Goal: Information Seeking & Learning: Learn about a topic

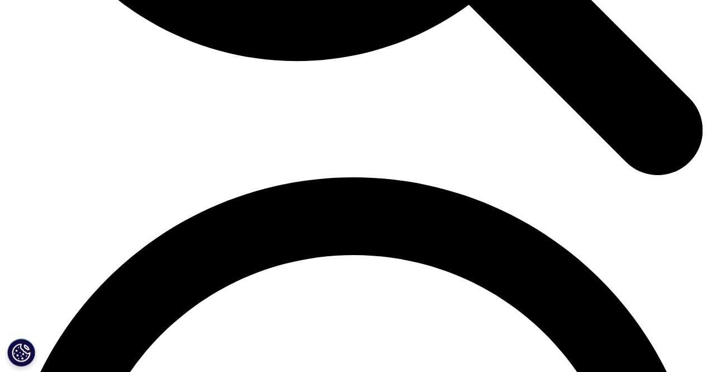
scroll to position [1230, 0]
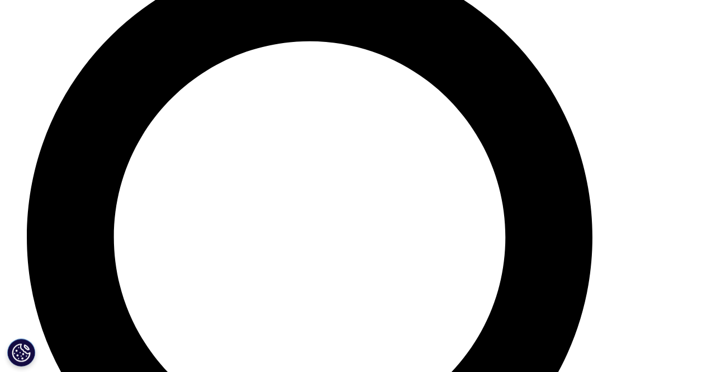
scroll to position [4026, 0]
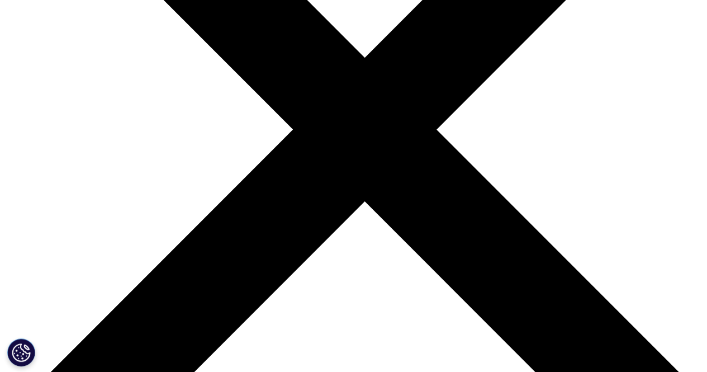
scroll to position [3432, 0]
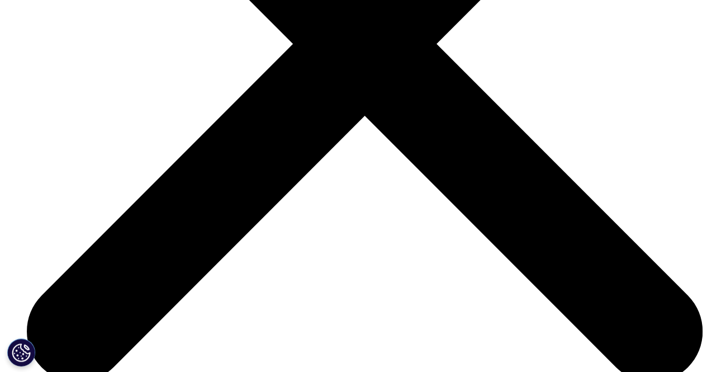
drag, startPoint x: 711, startPoint y: 228, endPoint x: 714, endPoint y: 304, distance: 76.1
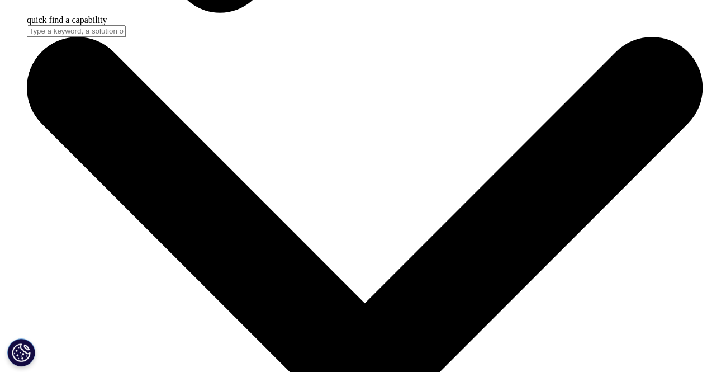
scroll to position [3188, 0]
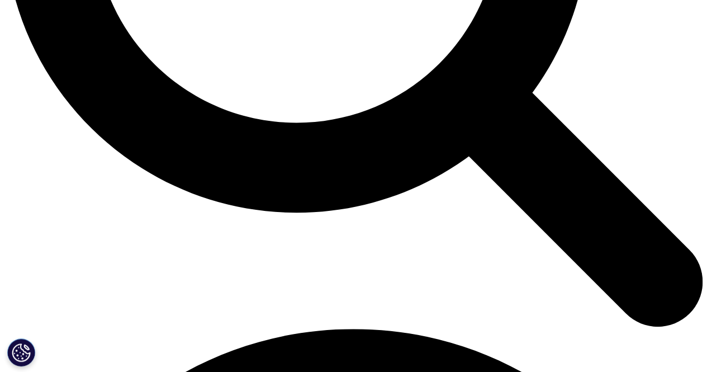
scroll to position [1118, 0]
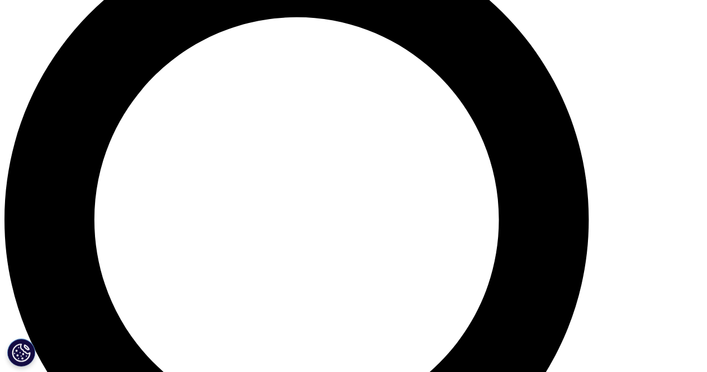
scroll to position [727, 0]
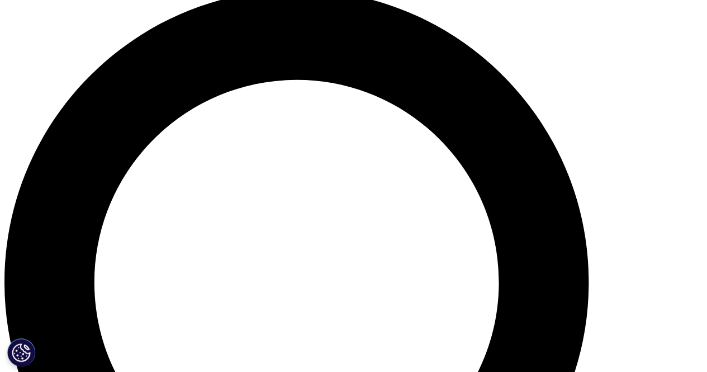
drag, startPoint x: 80, startPoint y: 188, endPoint x: 15, endPoint y: 160, distance: 70.6
copy h3 "Global Oncology Trends 2025"
